Goal: Transaction & Acquisition: Purchase product/service

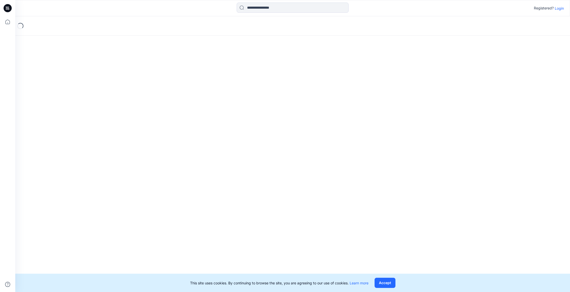
drag, startPoint x: 428, startPoint y: 268, endPoint x: 408, endPoint y: 277, distance: 21.4
click at [426, 272] on div "Loading..." at bounding box center [292, 154] width 554 height 276
click at [393, 283] on button "Accept" at bounding box center [384, 283] width 21 height 10
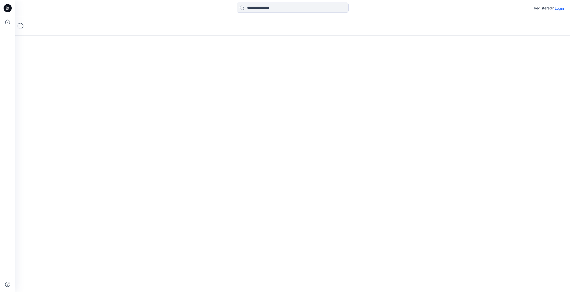
click at [49, 49] on div "Loading..." at bounding box center [292, 154] width 554 height 276
